Goal: Task Accomplishment & Management: Use online tool/utility

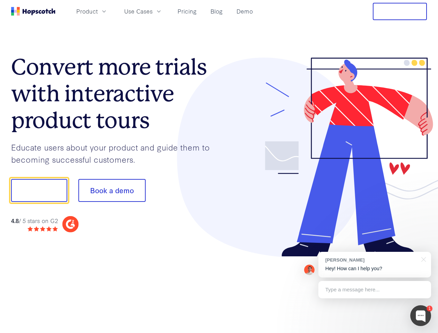
click at [219, 167] on div at bounding box center [323, 158] width 208 height 200
click at [98, 11] on span "Product" at bounding box center [87, 11] width 22 height 9
click at [153, 11] on span "Use Cases" at bounding box center [138, 11] width 28 height 9
click at [400, 11] on button "Free Trial" at bounding box center [400, 11] width 54 height 17
click at [39, 191] on button "Show me!" at bounding box center [39, 190] width 56 height 23
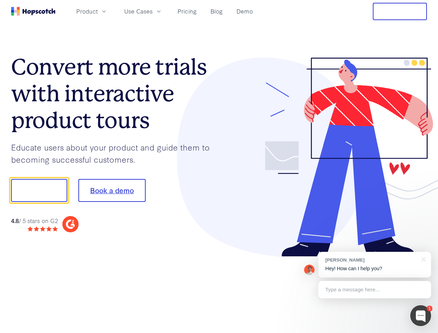
click at [112, 191] on button "Book a demo" at bounding box center [111, 190] width 67 height 23
click at [421, 316] on div at bounding box center [421, 315] width 21 height 21
click at [375, 265] on div "[PERSON_NAME] Hey! How can I help you?" at bounding box center [375, 265] width 113 height 26
click at [423, 259] on div at bounding box center [366, 189] width 130 height 231
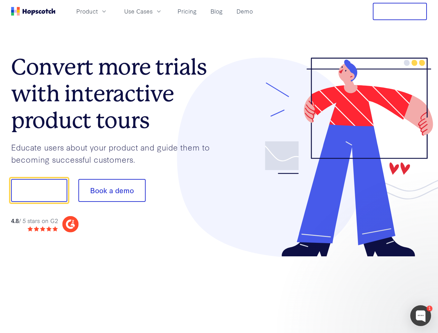
click at [375, 290] on div at bounding box center [366, 236] width 130 height 138
